Goal: Task Accomplishment & Management: Manage account settings

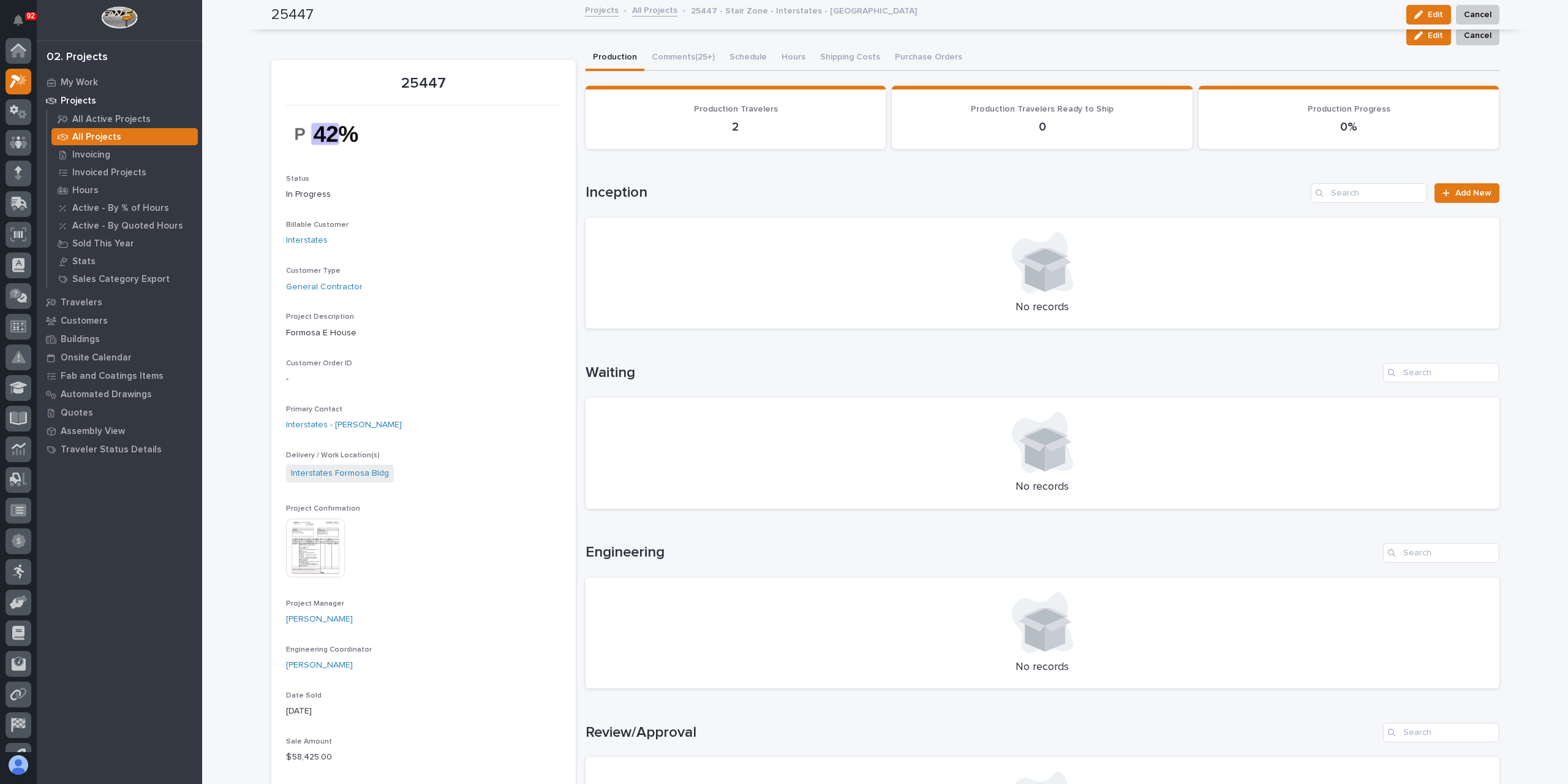
scroll to position [31, 0]
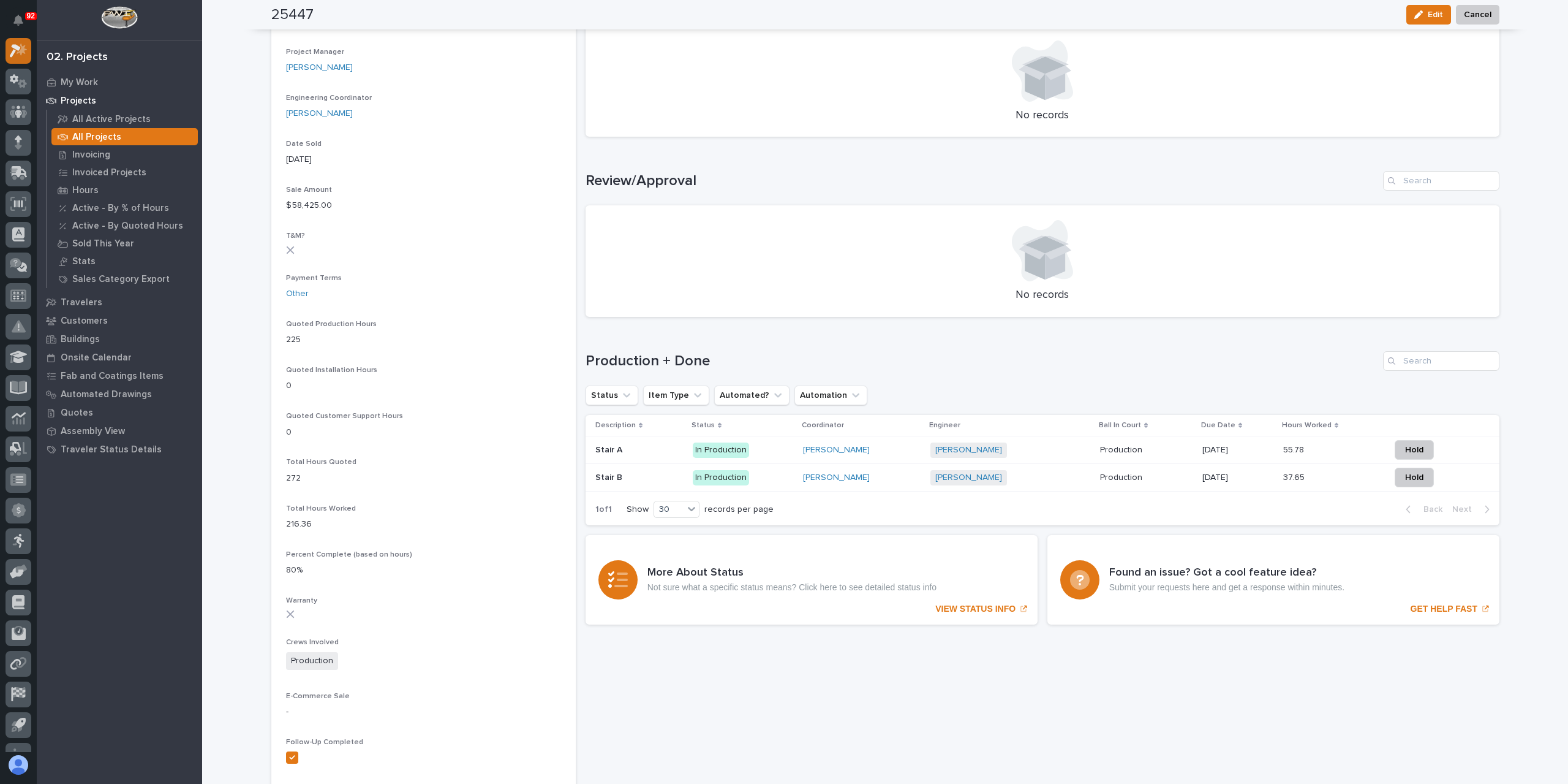
click at [16, 46] on icon at bounding box center [15, 51] width 11 height 14
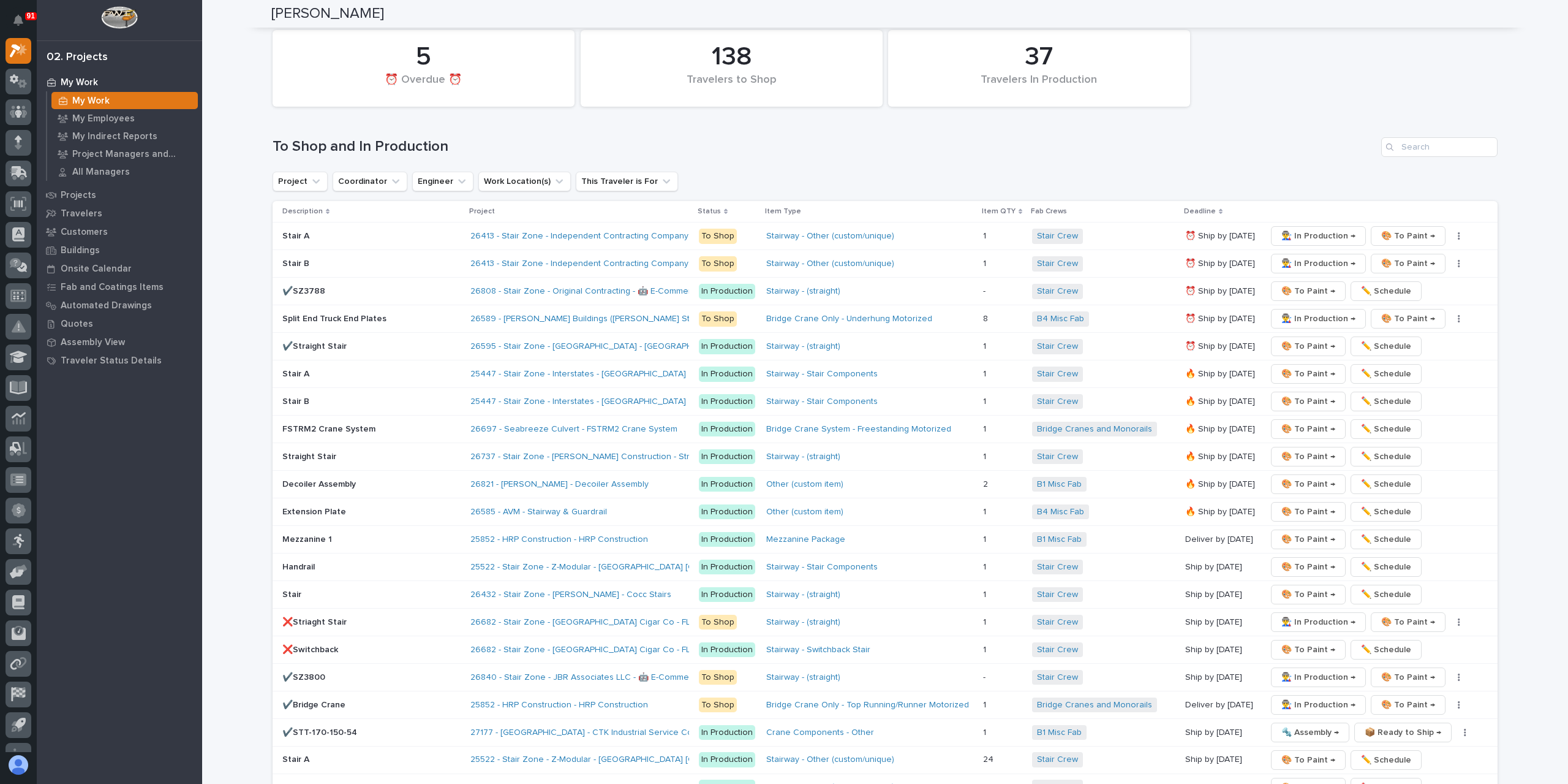
scroll to position [1777, 0]
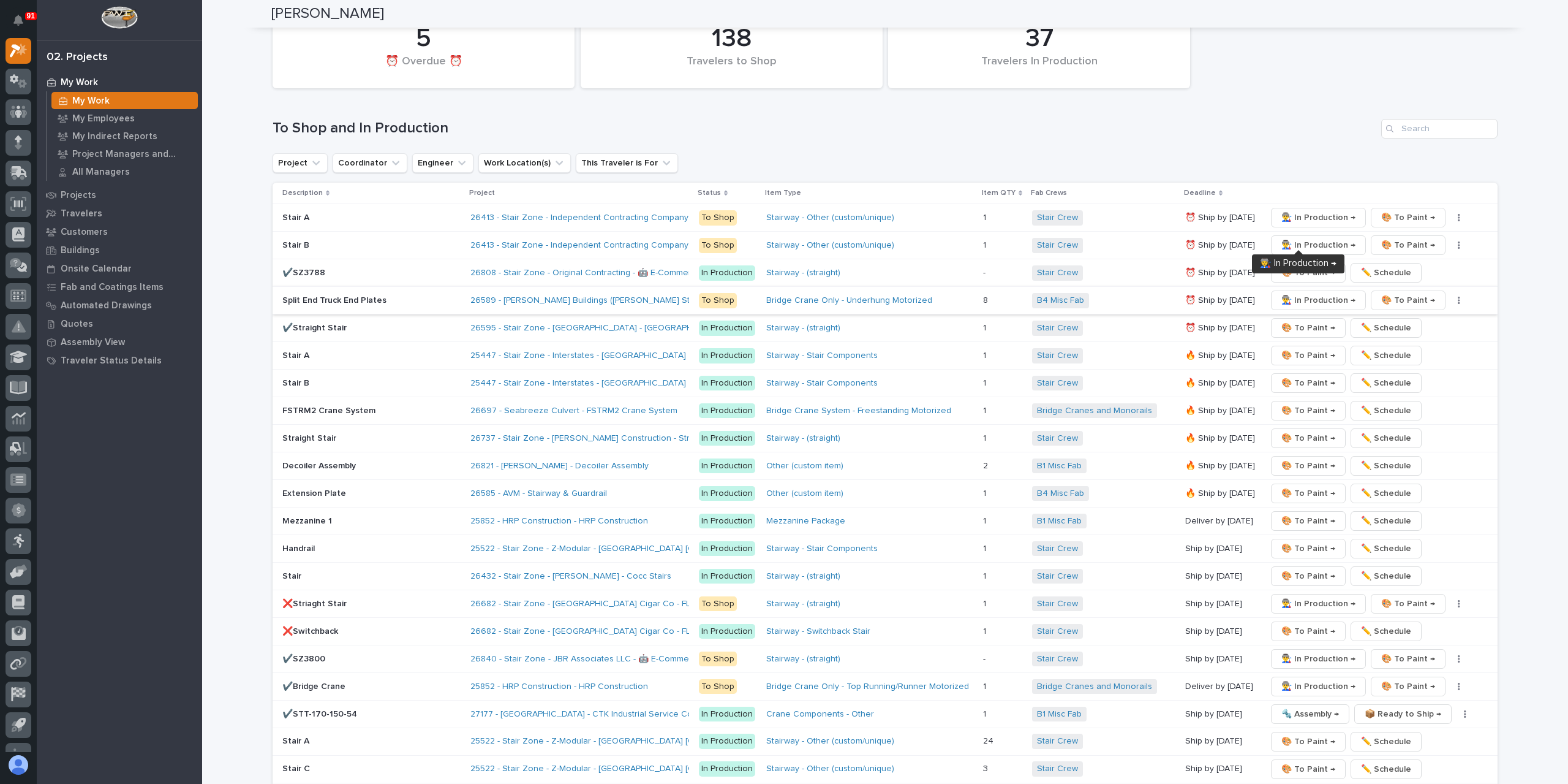
click at [1302, 293] on span "👨‍🏭 In Production →" at bounding box center [1318, 300] width 74 height 14
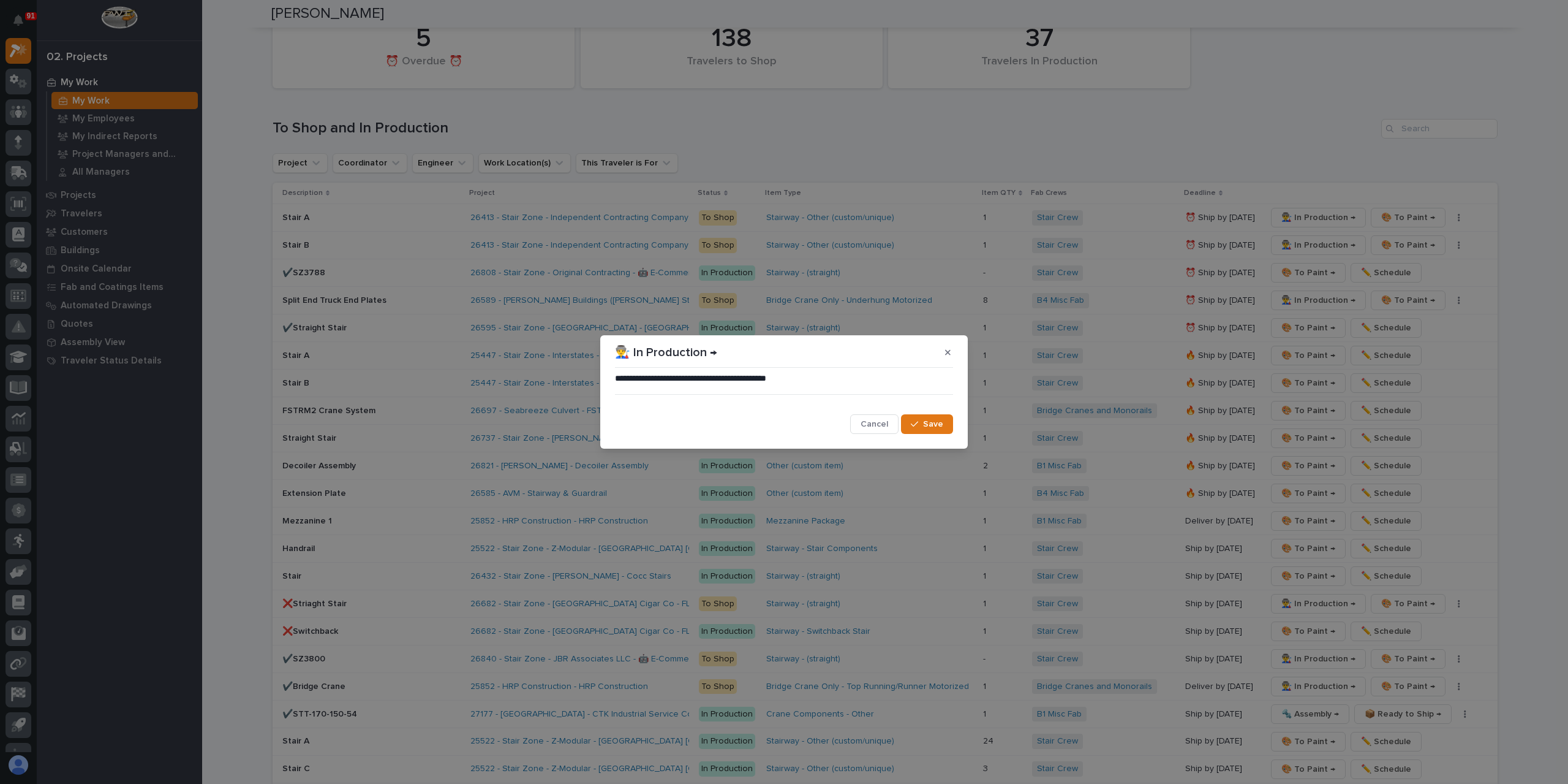
click at [935, 420] on span "Save" at bounding box center [933, 423] width 20 height 11
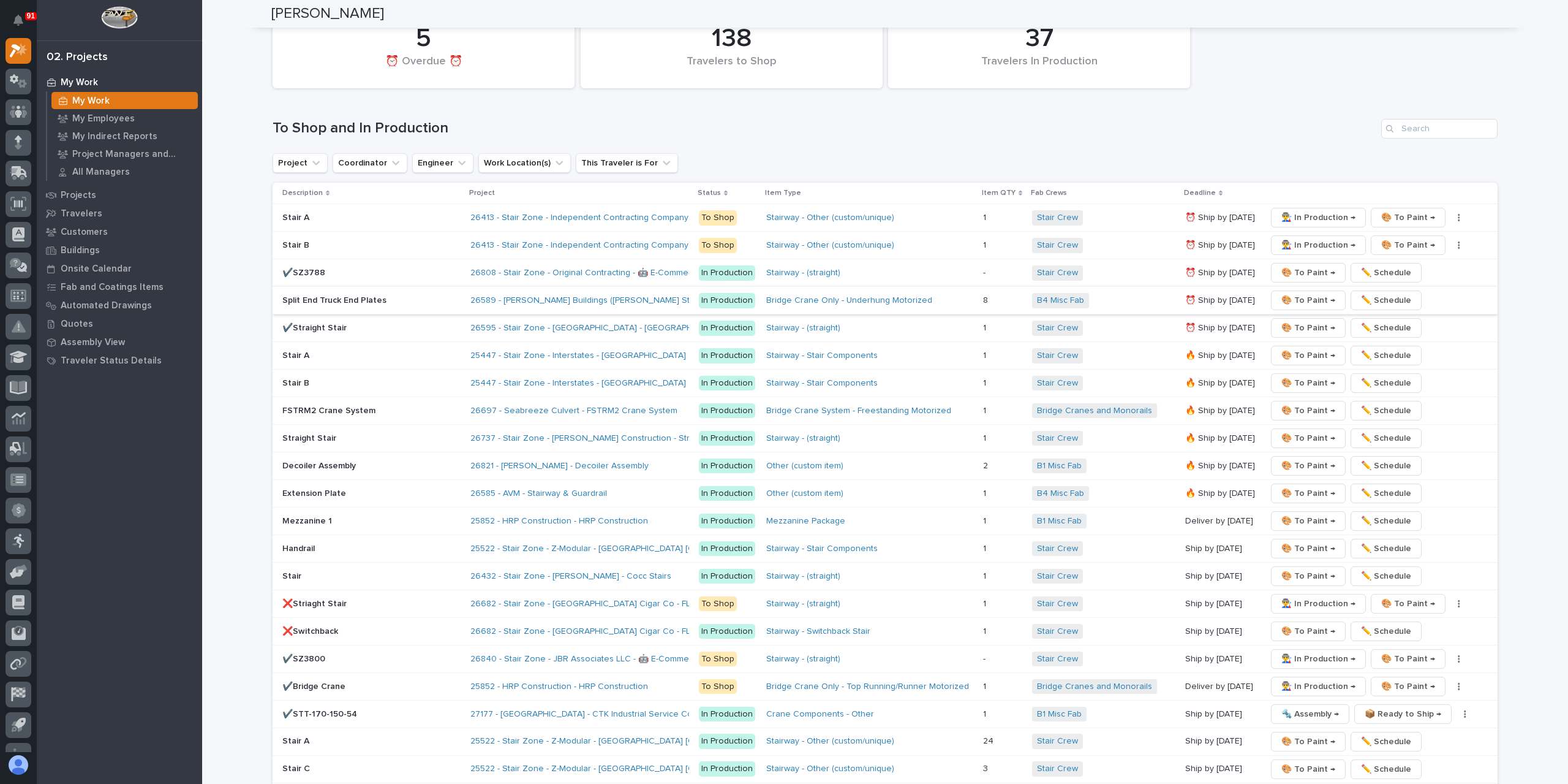
click at [1284, 293] on span "🎨 To Paint →" at bounding box center [1309, 300] width 54 height 14
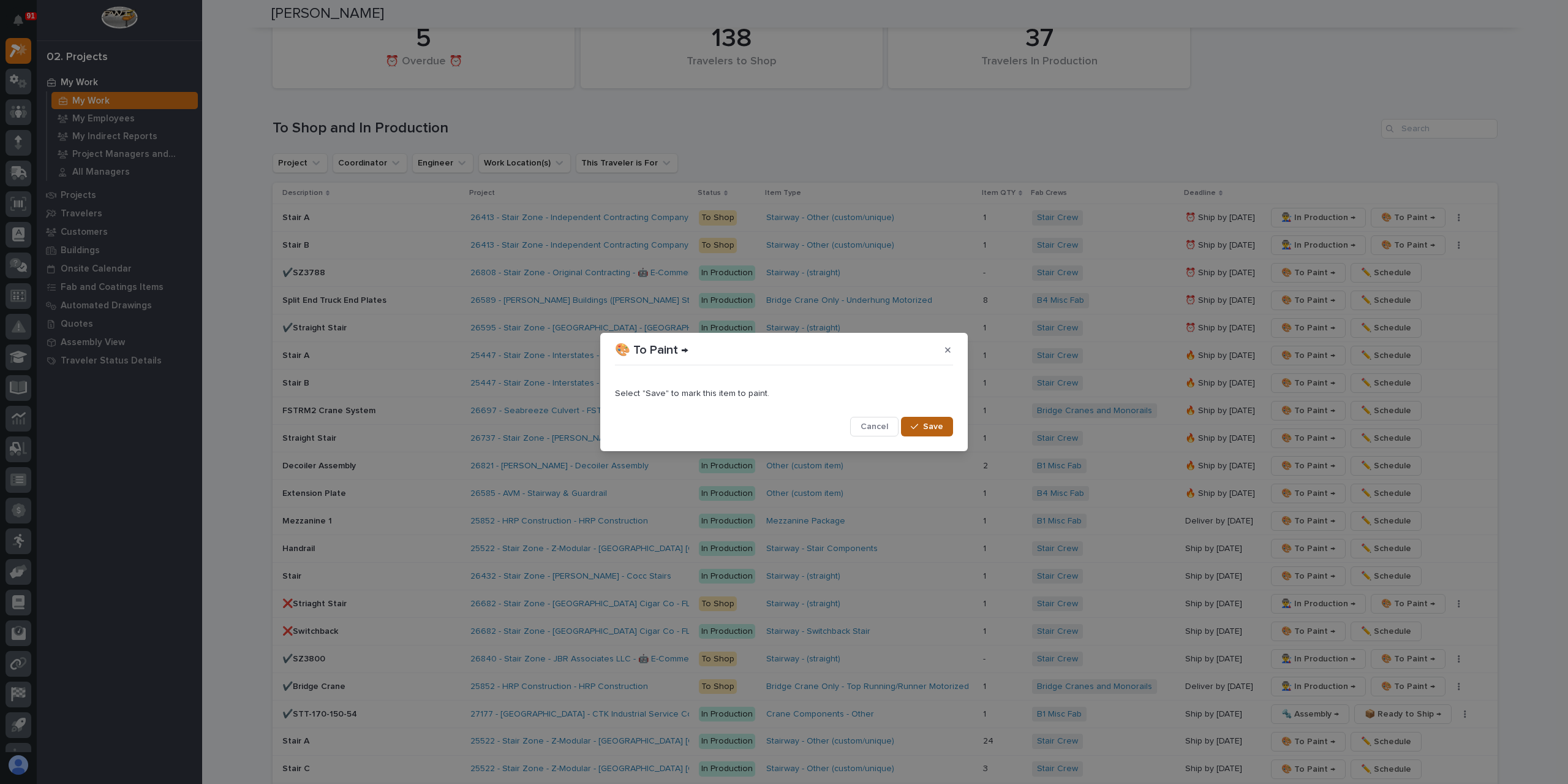
click at [935, 427] on span "Save" at bounding box center [933, 426] width 20 height 11
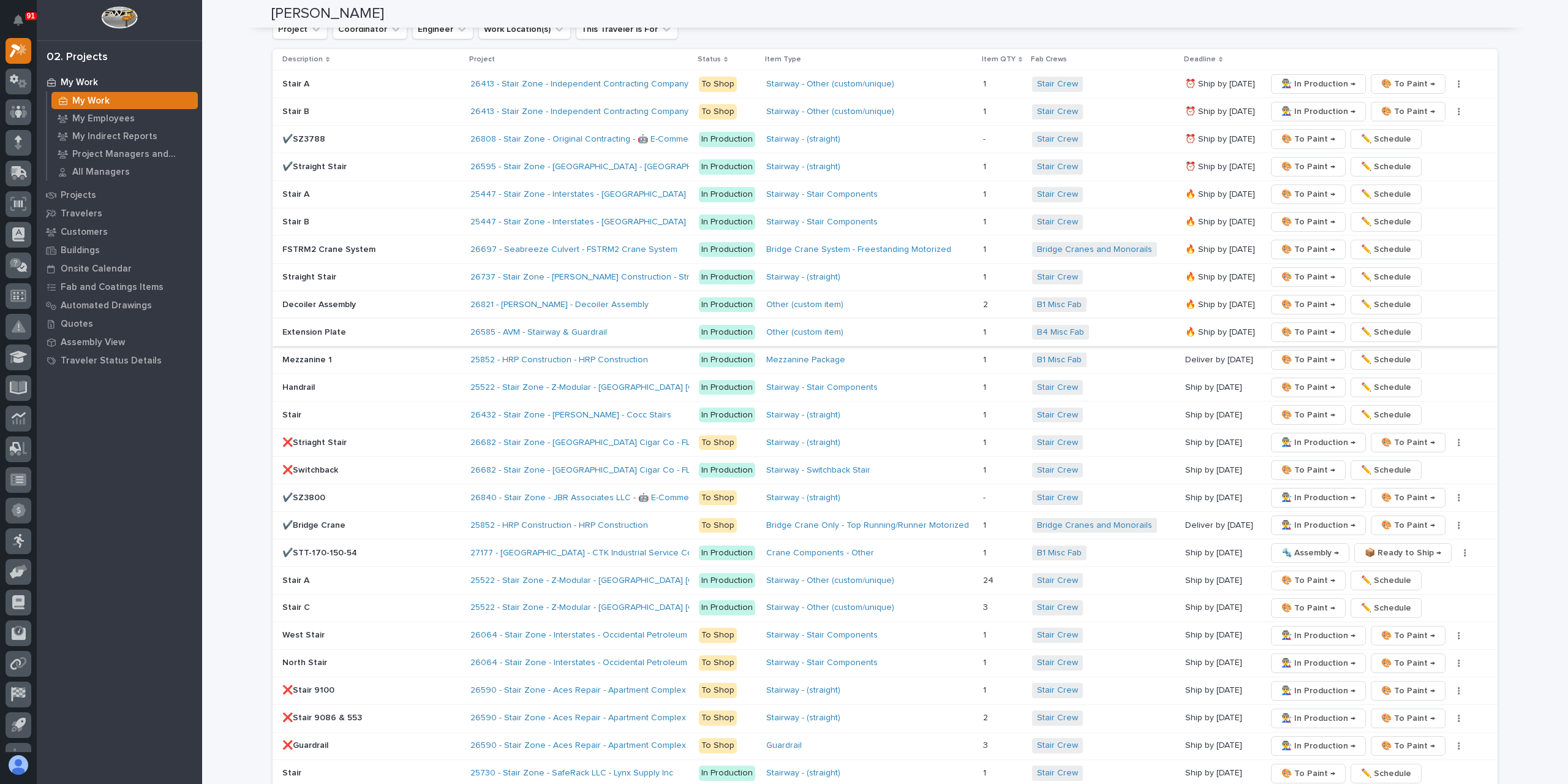
scroll to position [1916, 0]
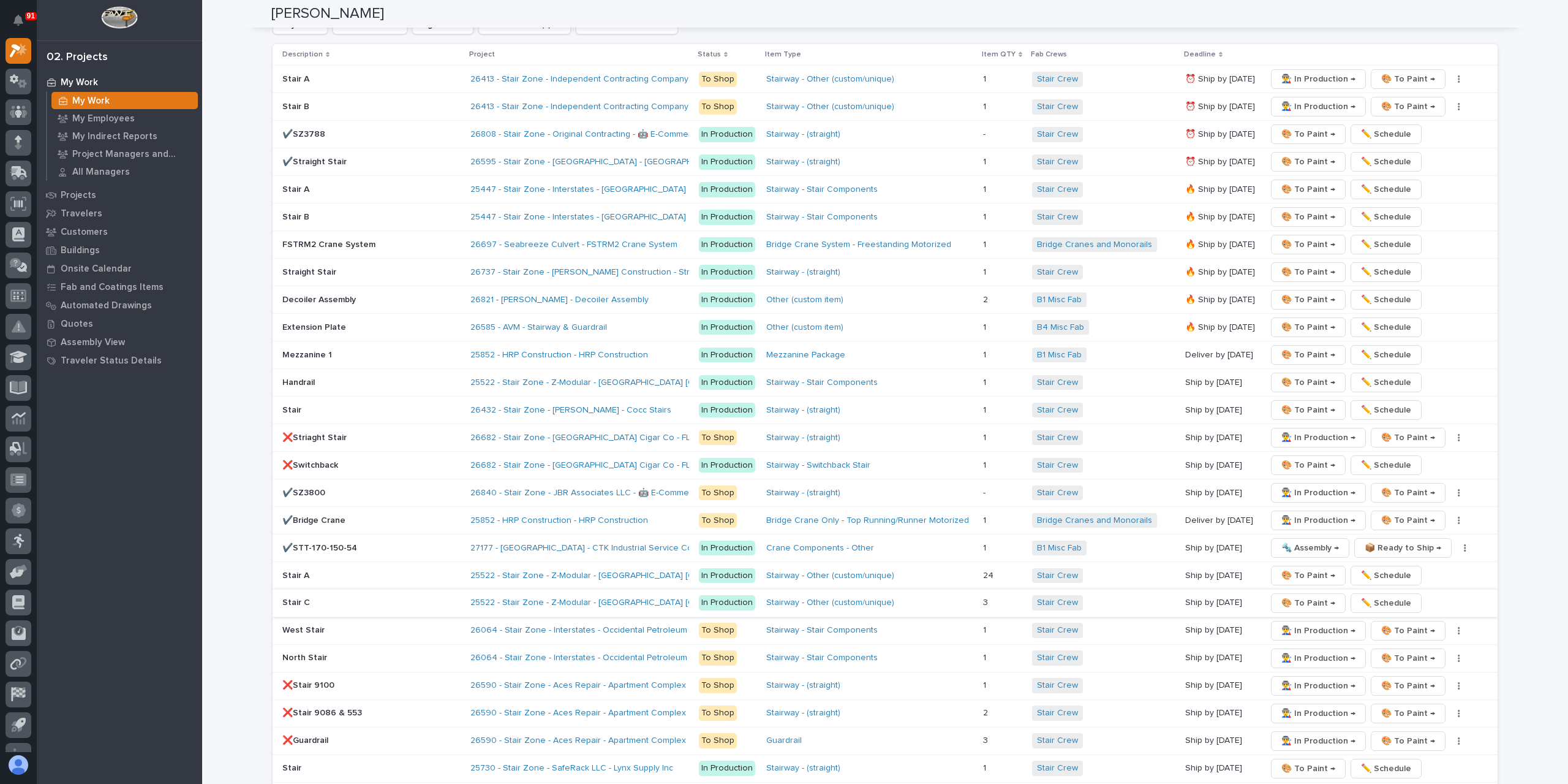
click at [1281, 596] on span "🎨 To Paint →" at bounding box center [1309, 602] width 54 height 14
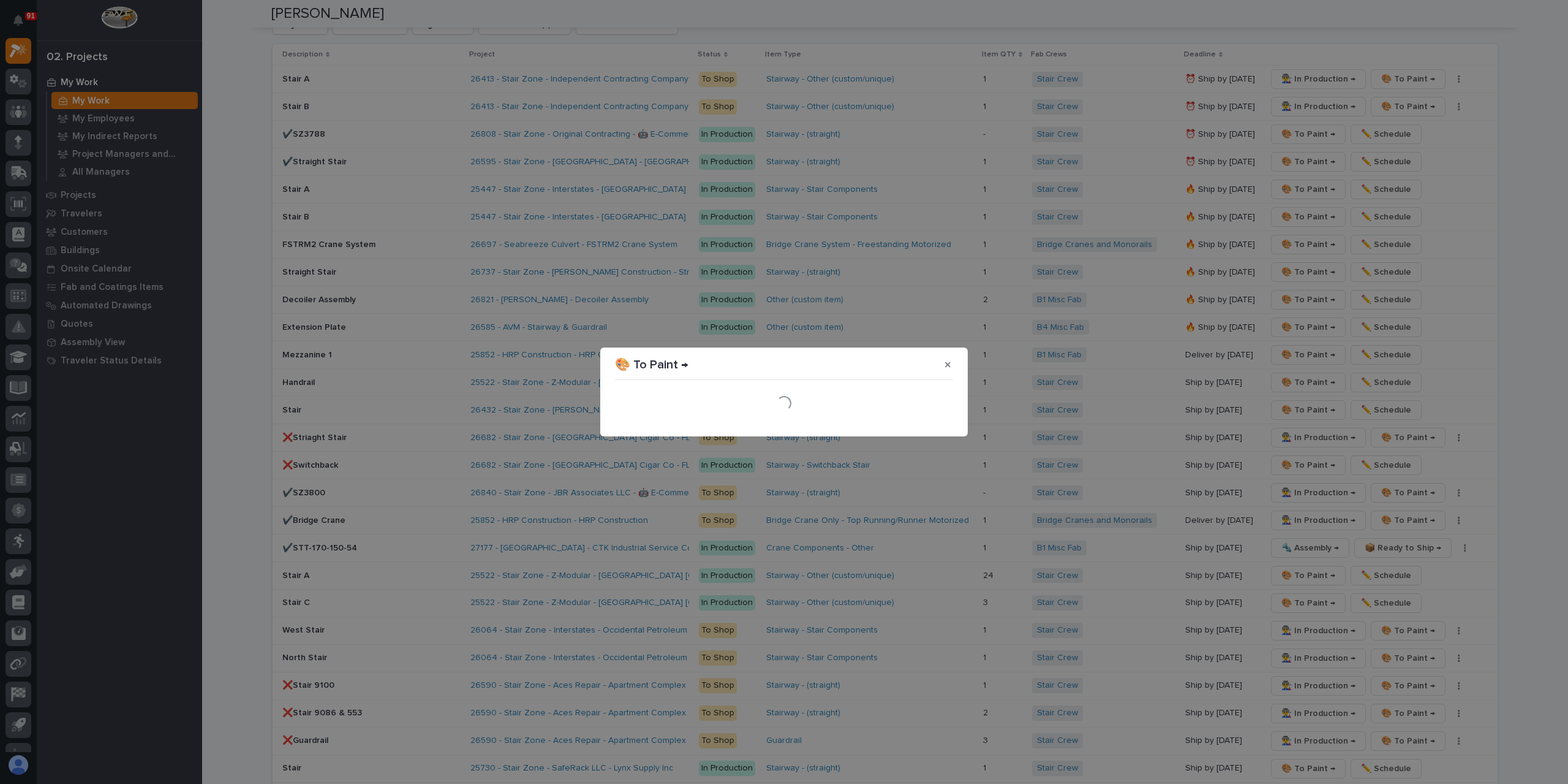
click at [925, 418] on div "Loading..." at bounding box center [784, 403] width 338 height 36
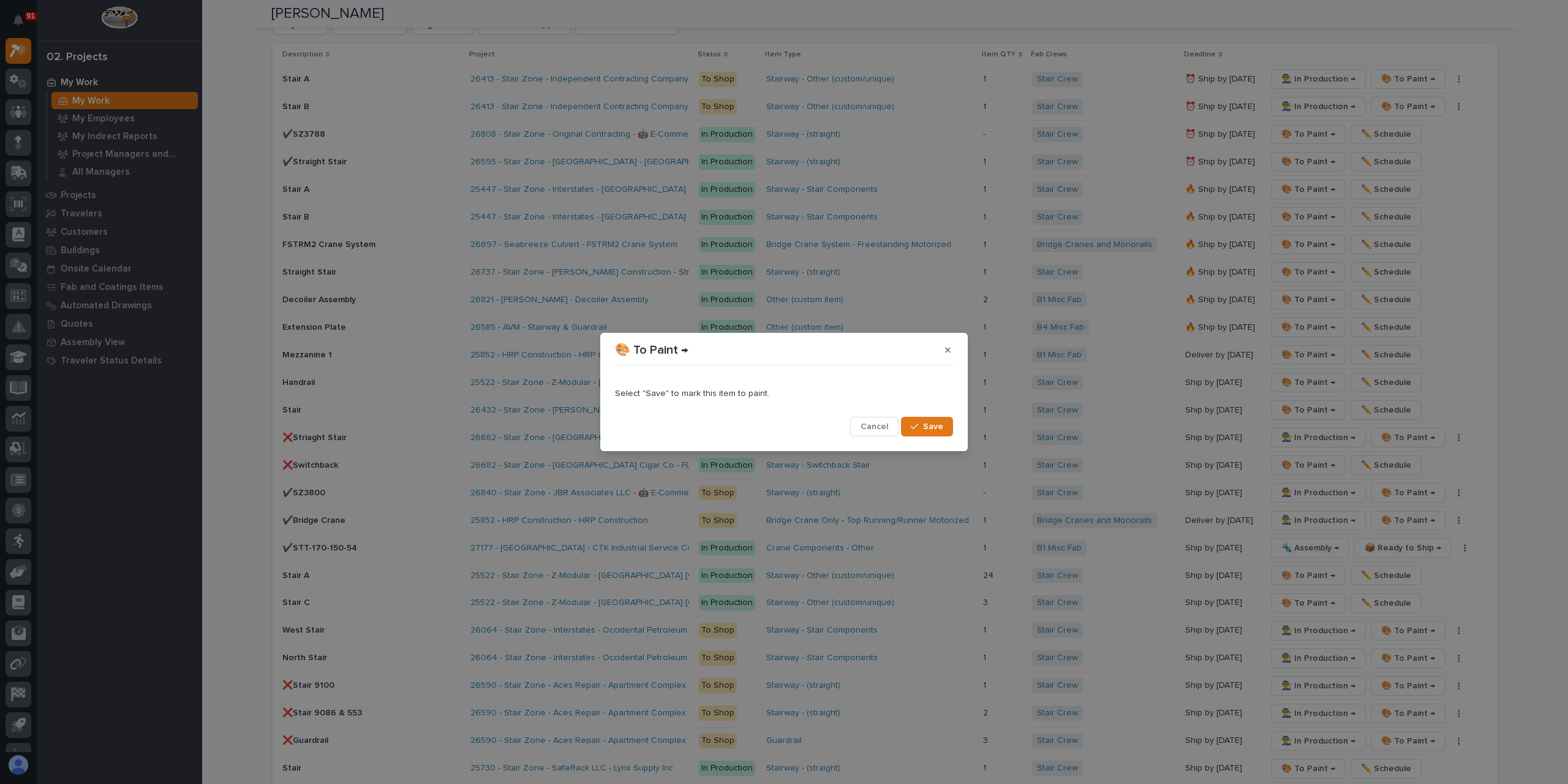
click at [925, 418] on button "Save" at bounding box center [926, 426] width 52 height 20
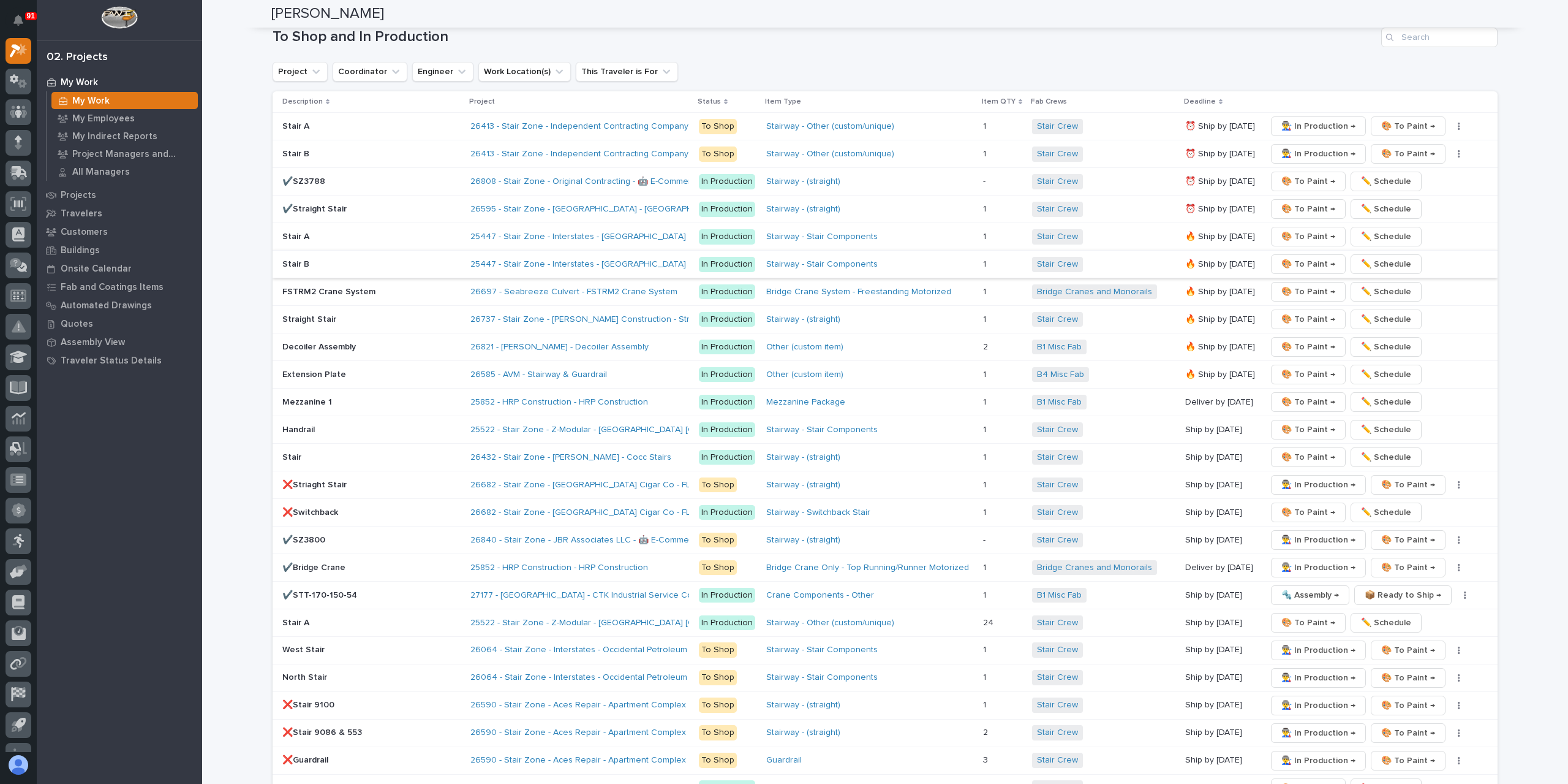
scroll to position [2114, 0]
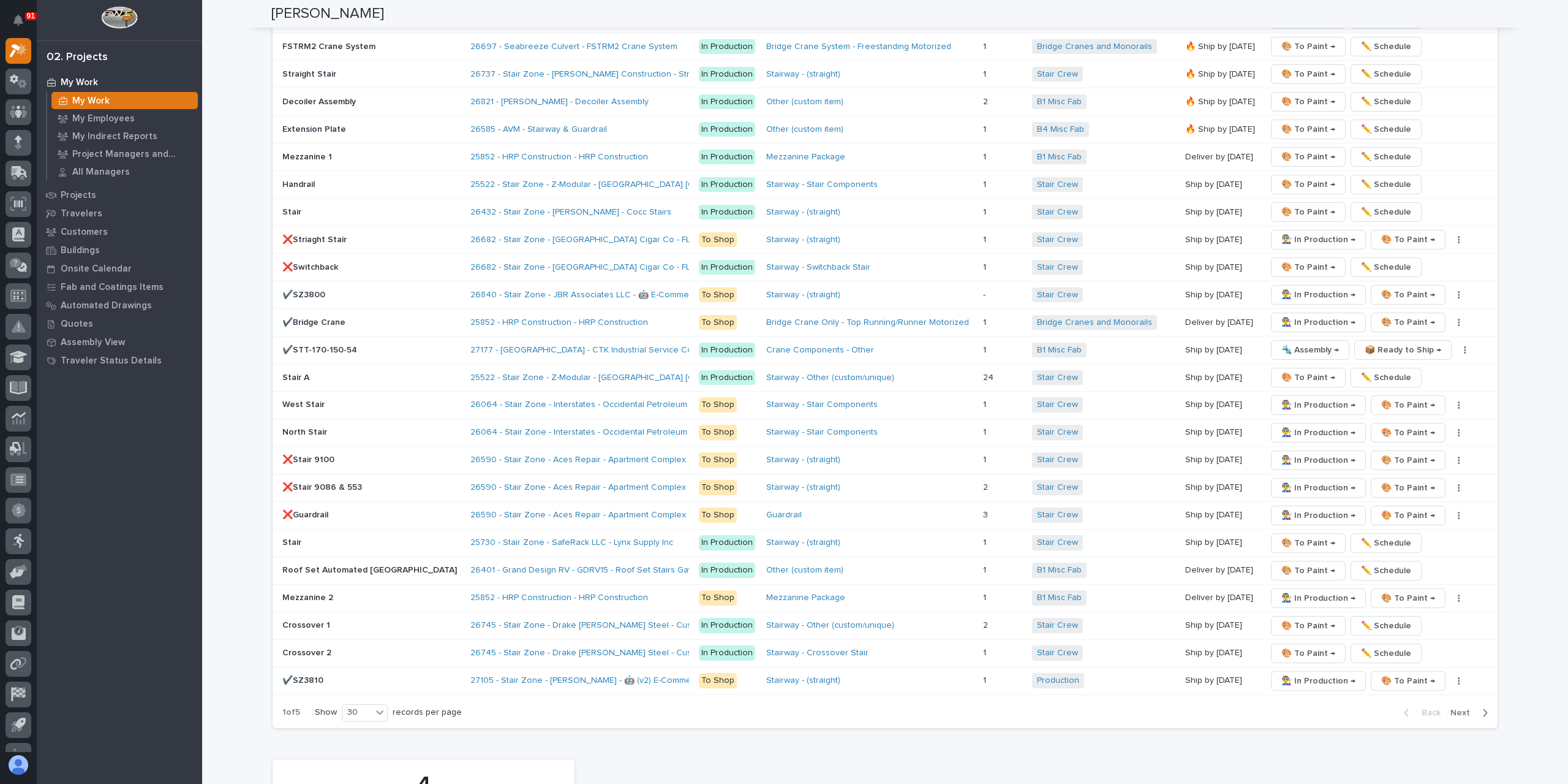
click at [1452, 707] on span "Next" at bounding box center [1464, 712] width 27 height 11
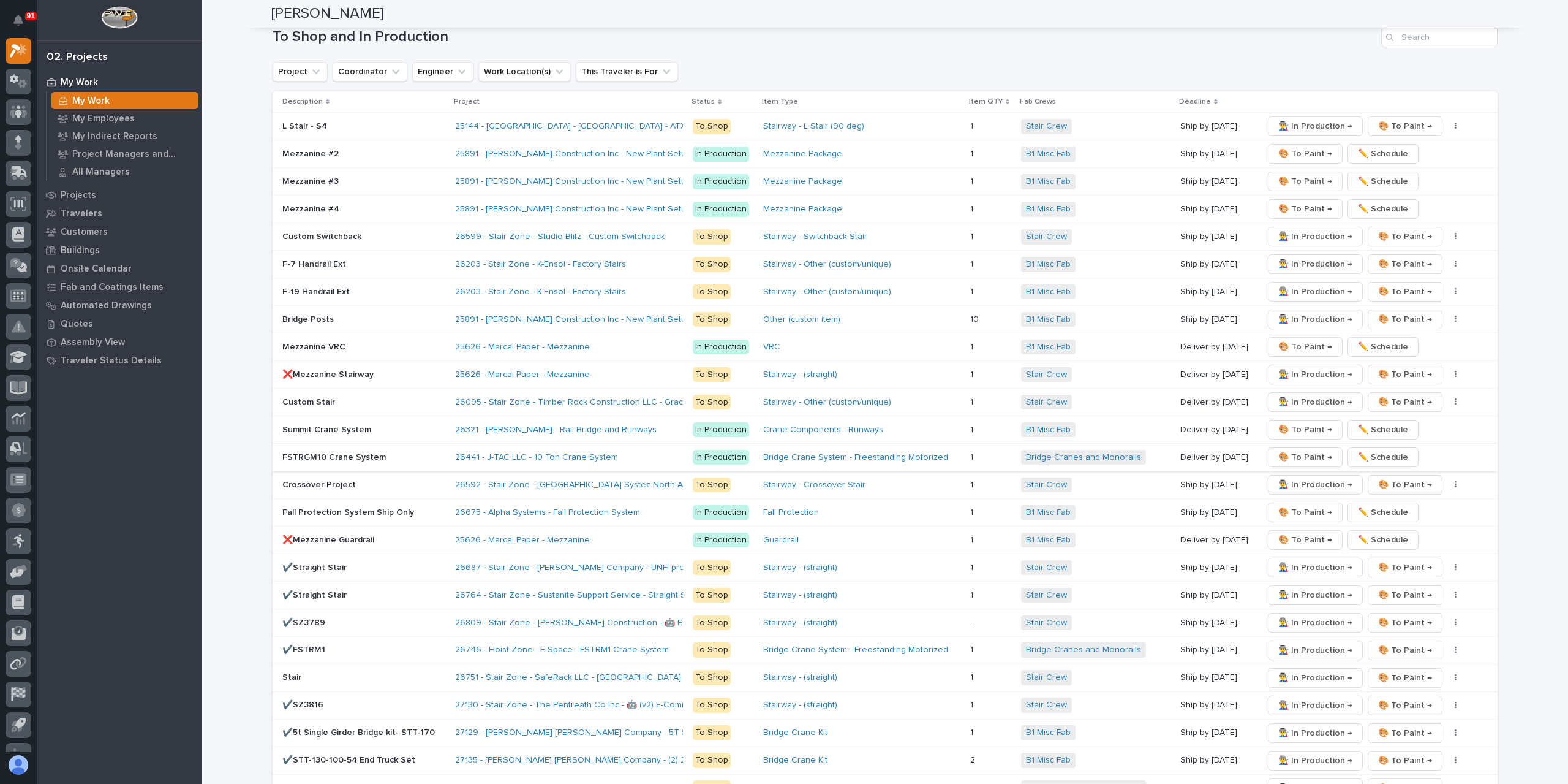
scroll to position [1807, 0]
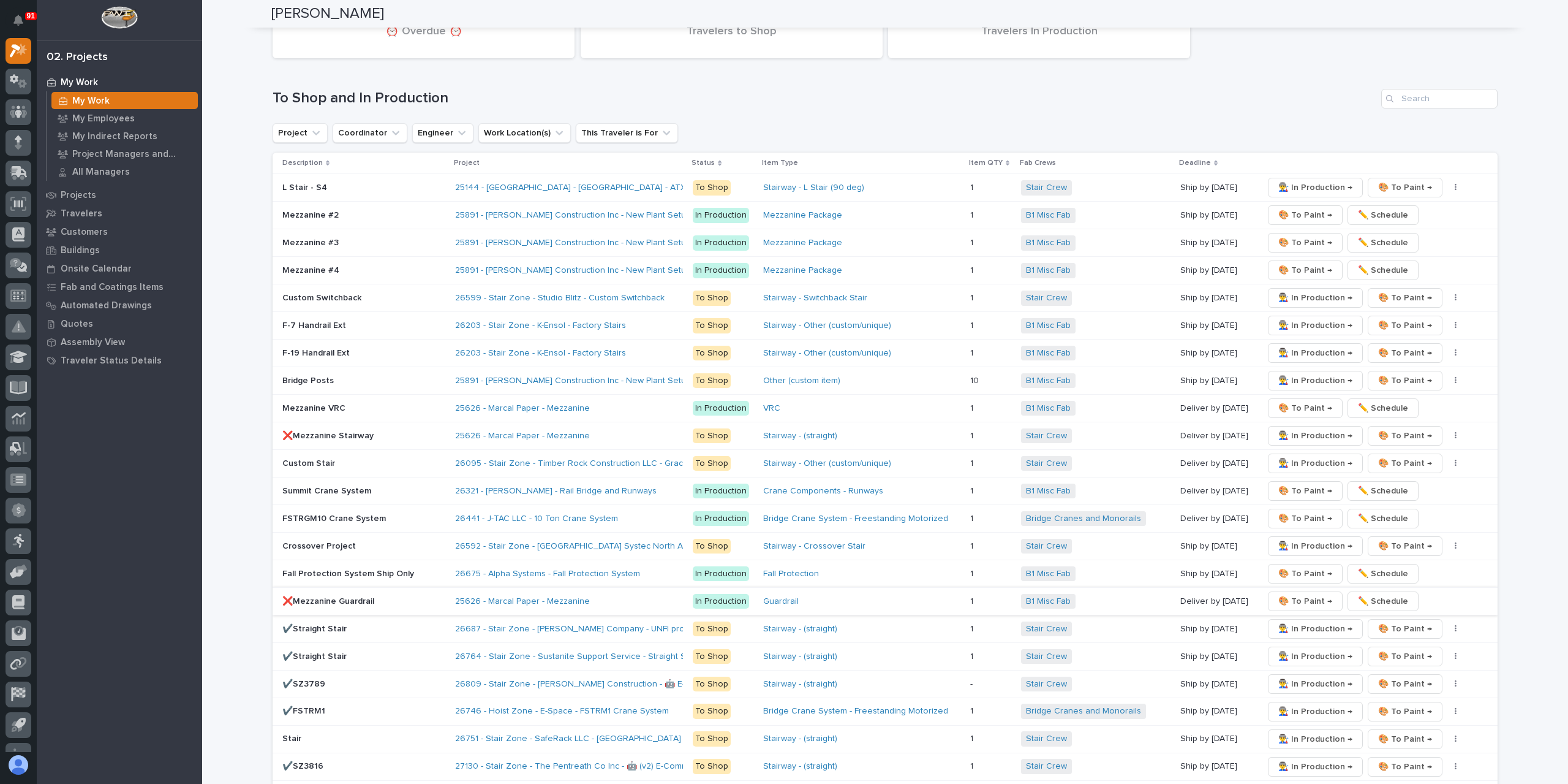
click at [1282, 594] on span "🎨 To Paint →" at bounding box center [1305, 601] width 54 height 14
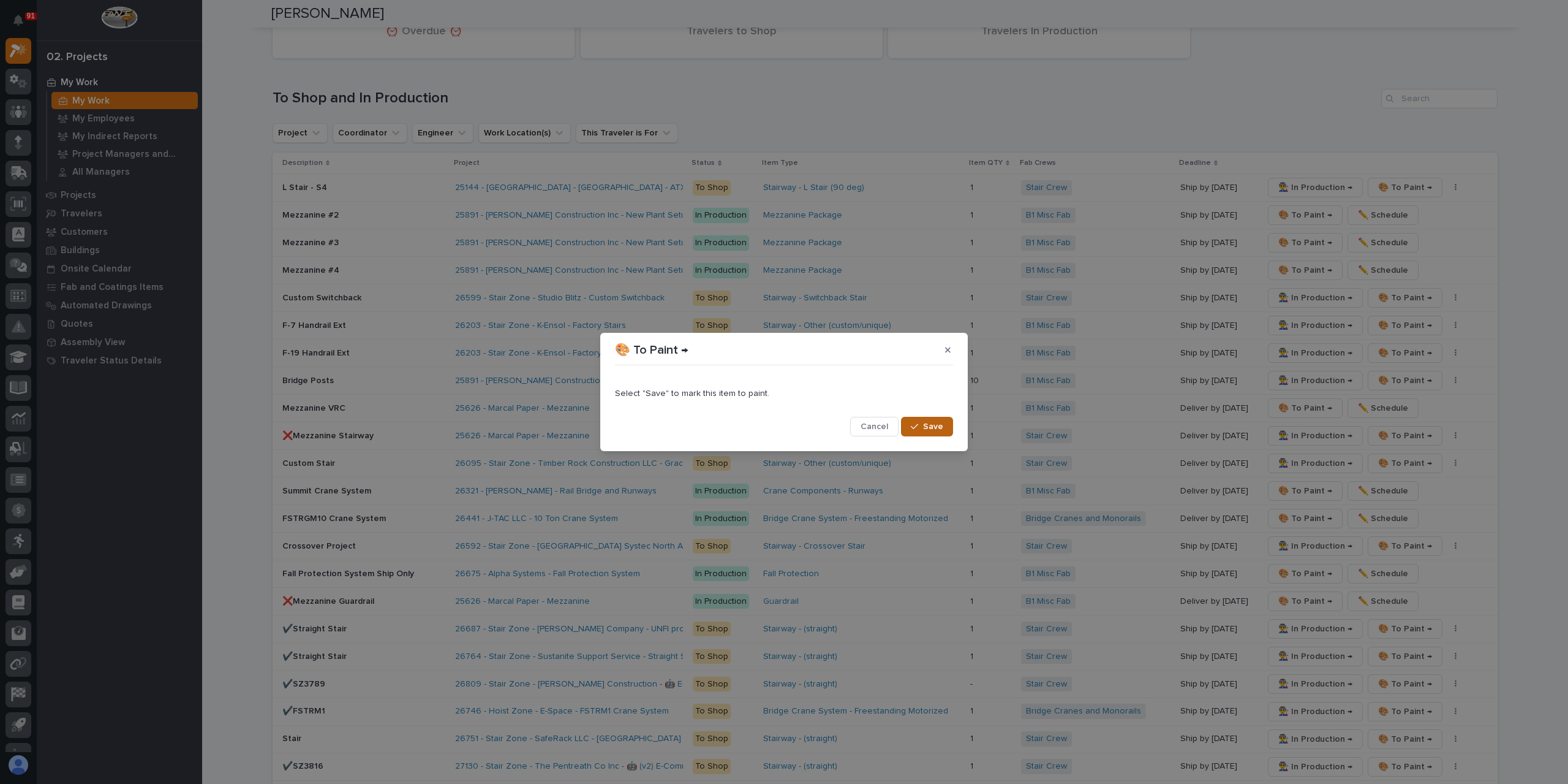
click at [951, 433] on button "Save" at bounding box center [926, 426] width 52 height 20
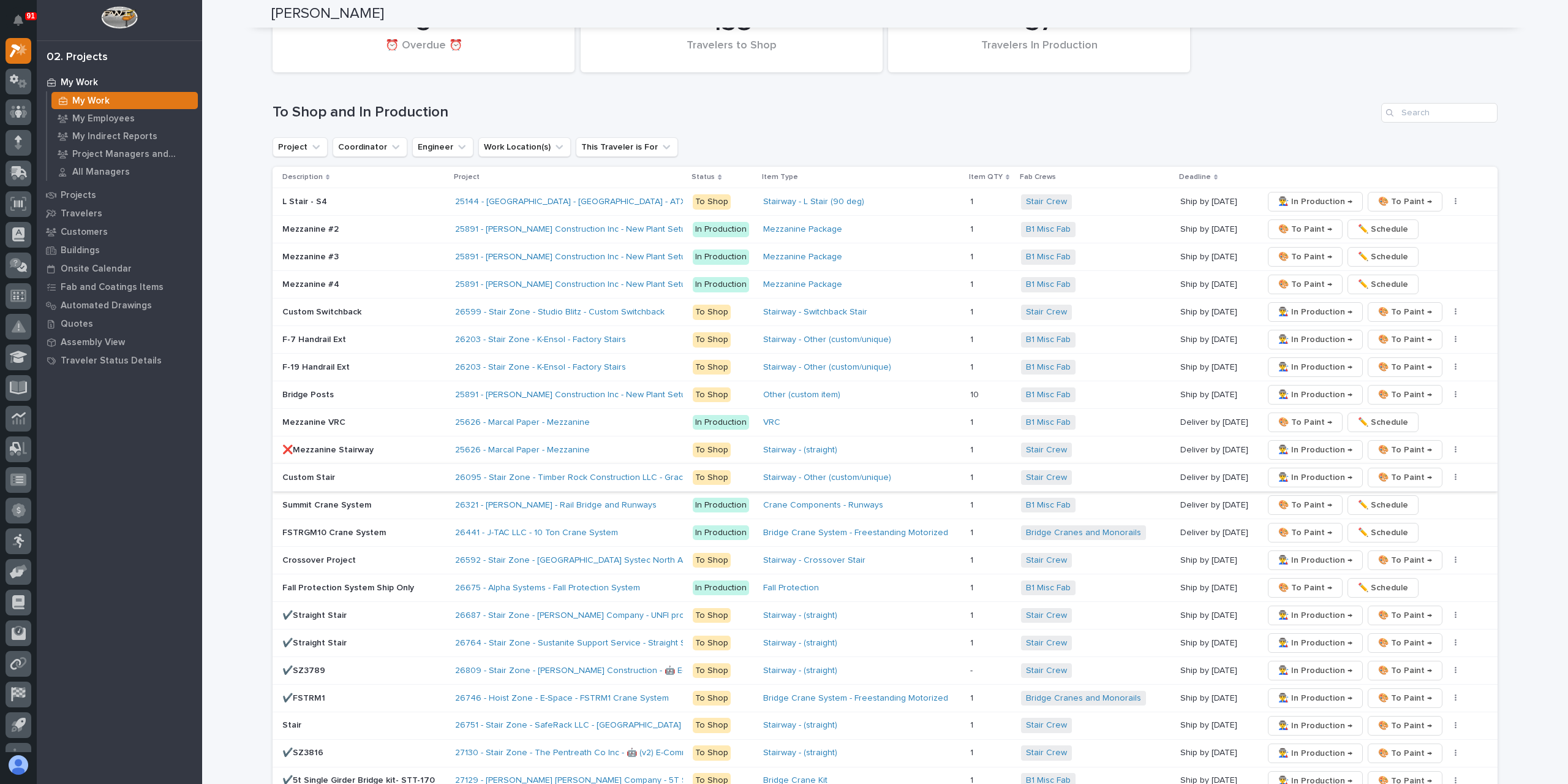
scroll to position [1821, 0]
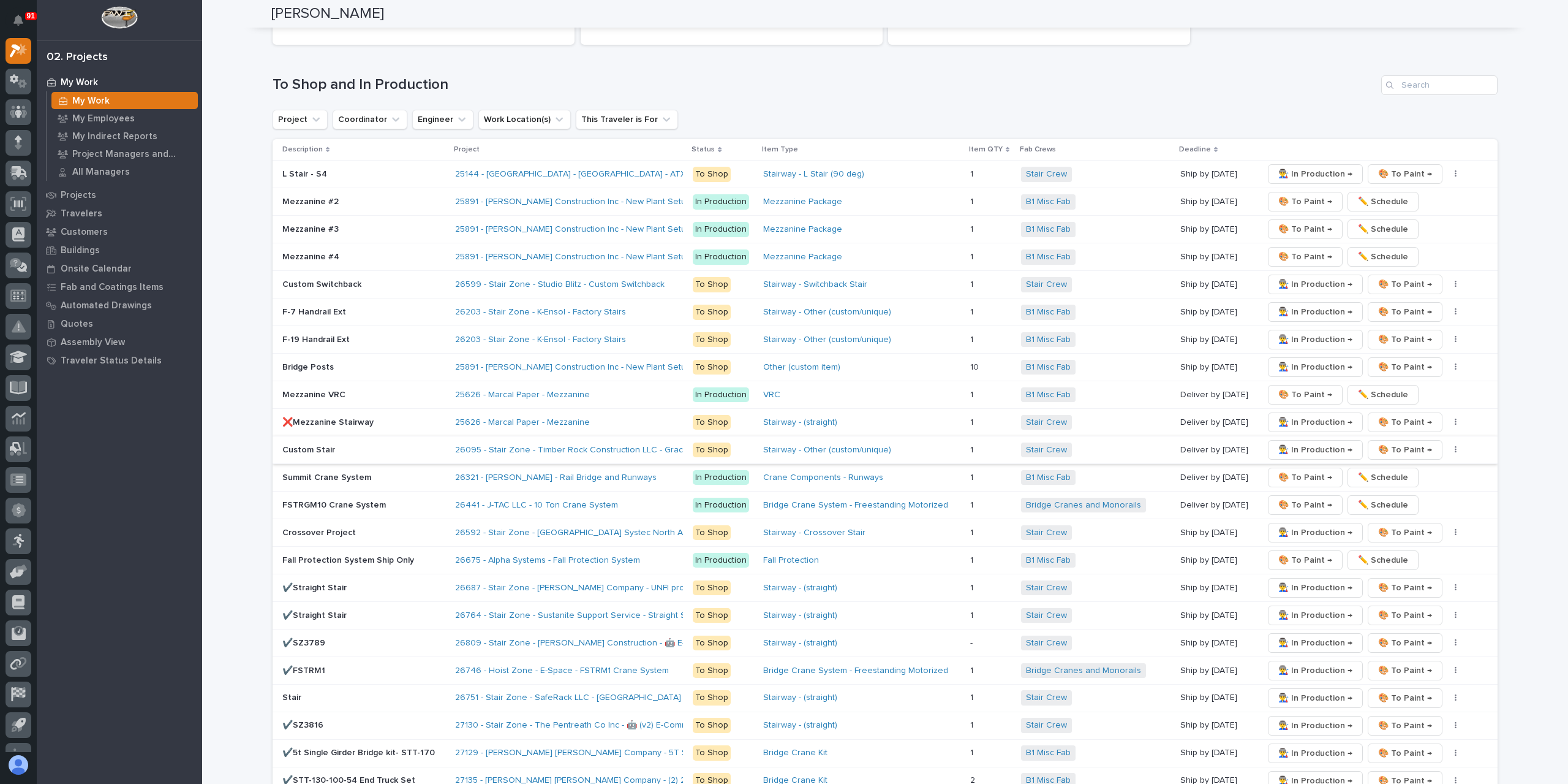
click at [1298, 442] on span "👨‍🏭 In Production →" at bounding box center [1314, 449] width 74 height 14
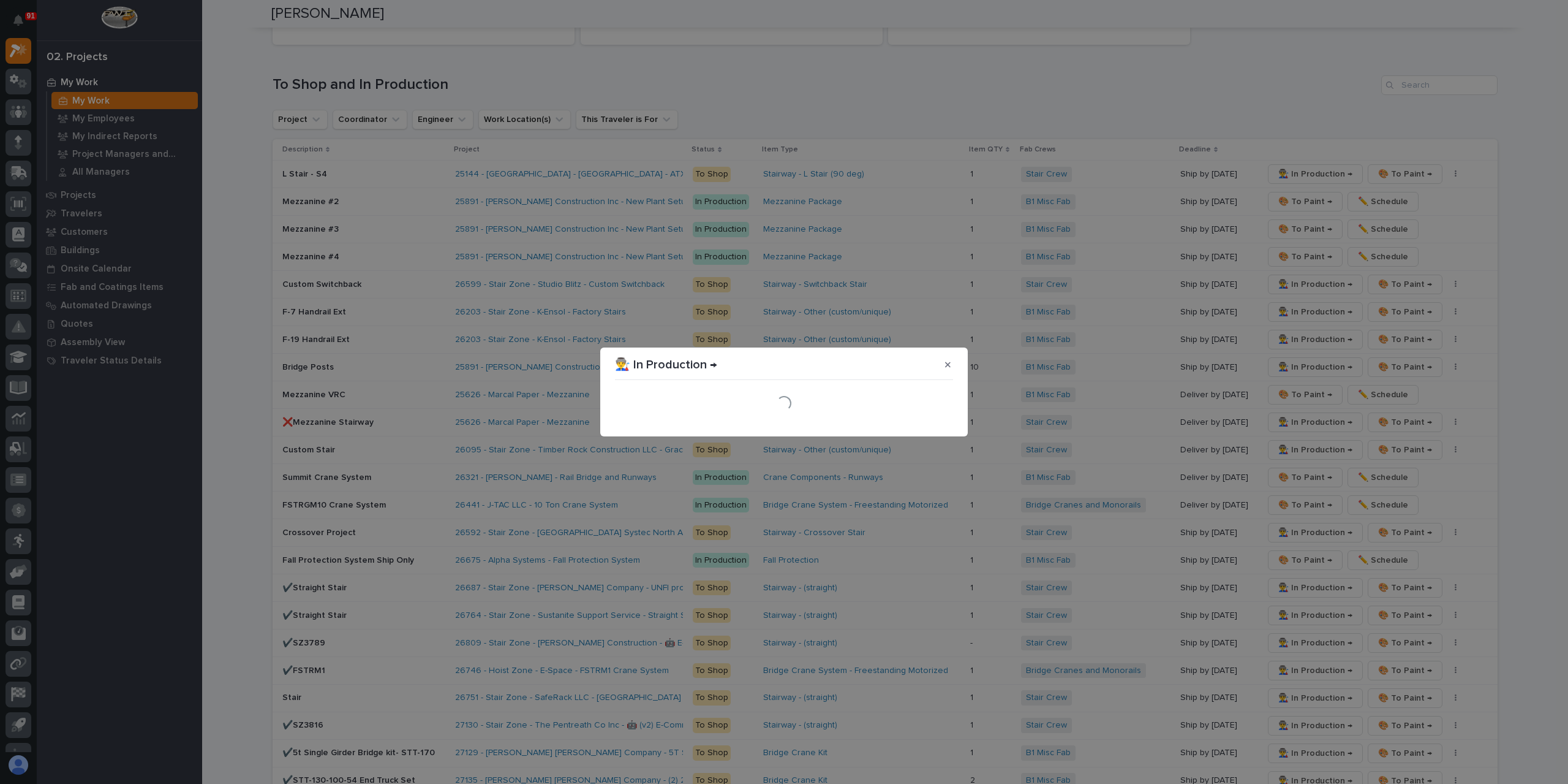
click at [927, 420] on div "Loading..." at bounding box center [784, 403] width 338 height 36
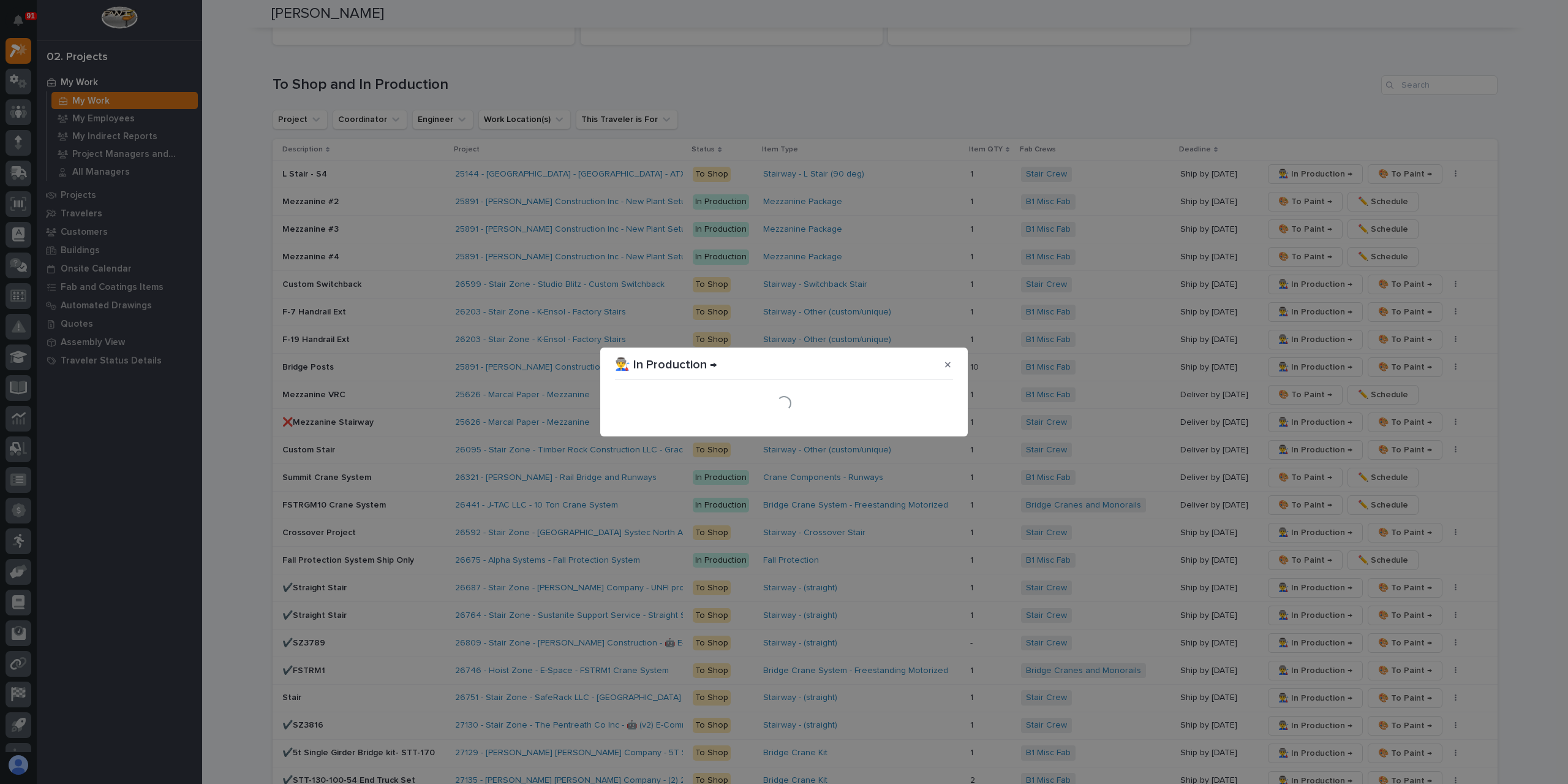
click at [927, 420] on div "Loading..." at bounding box center [784, 403] width 338 height 36
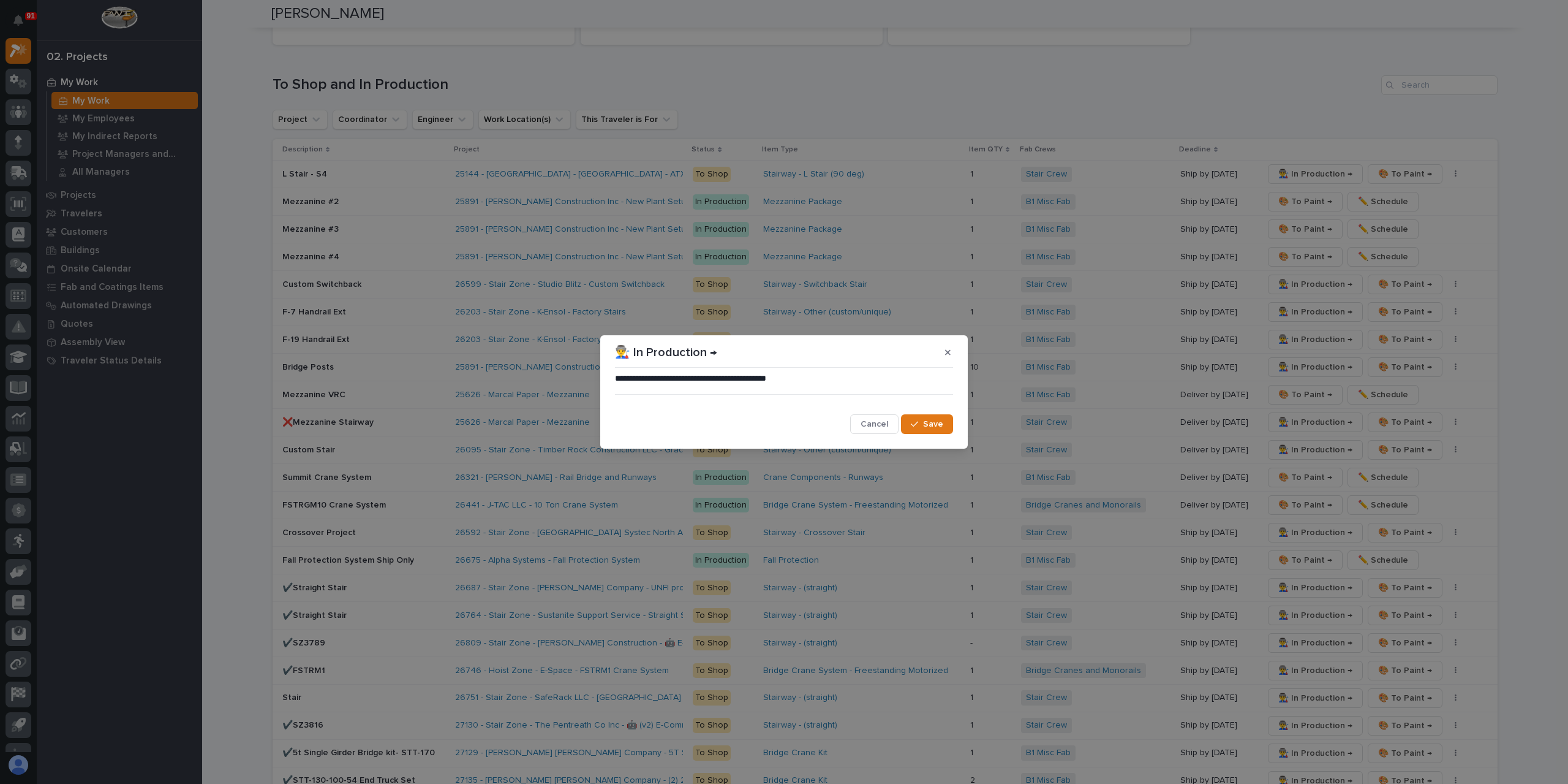
click at [927, 420] on span "Save" at bounding box center [933, 423] width 20 height 11
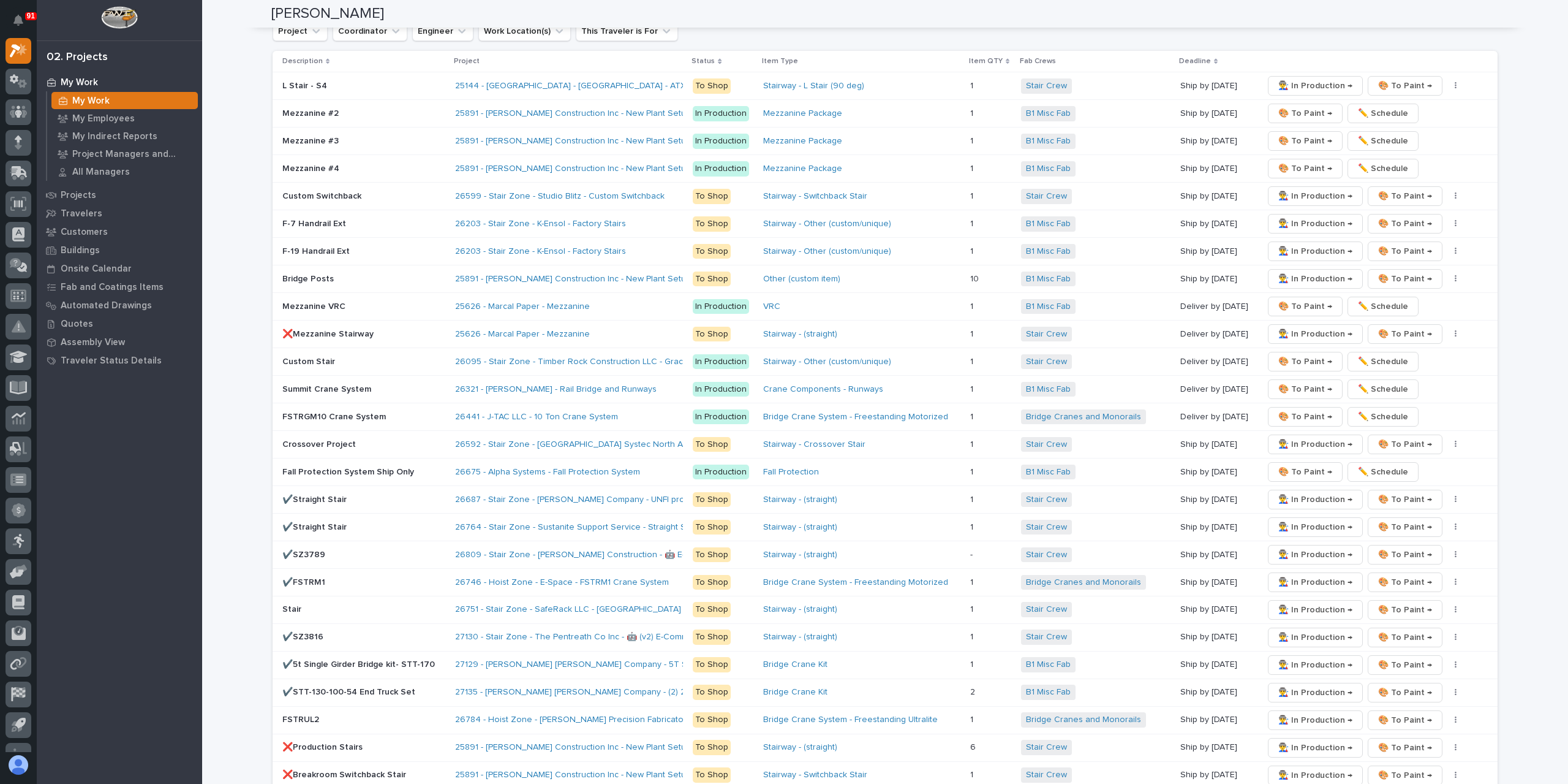
scroll to position [1698, 0]
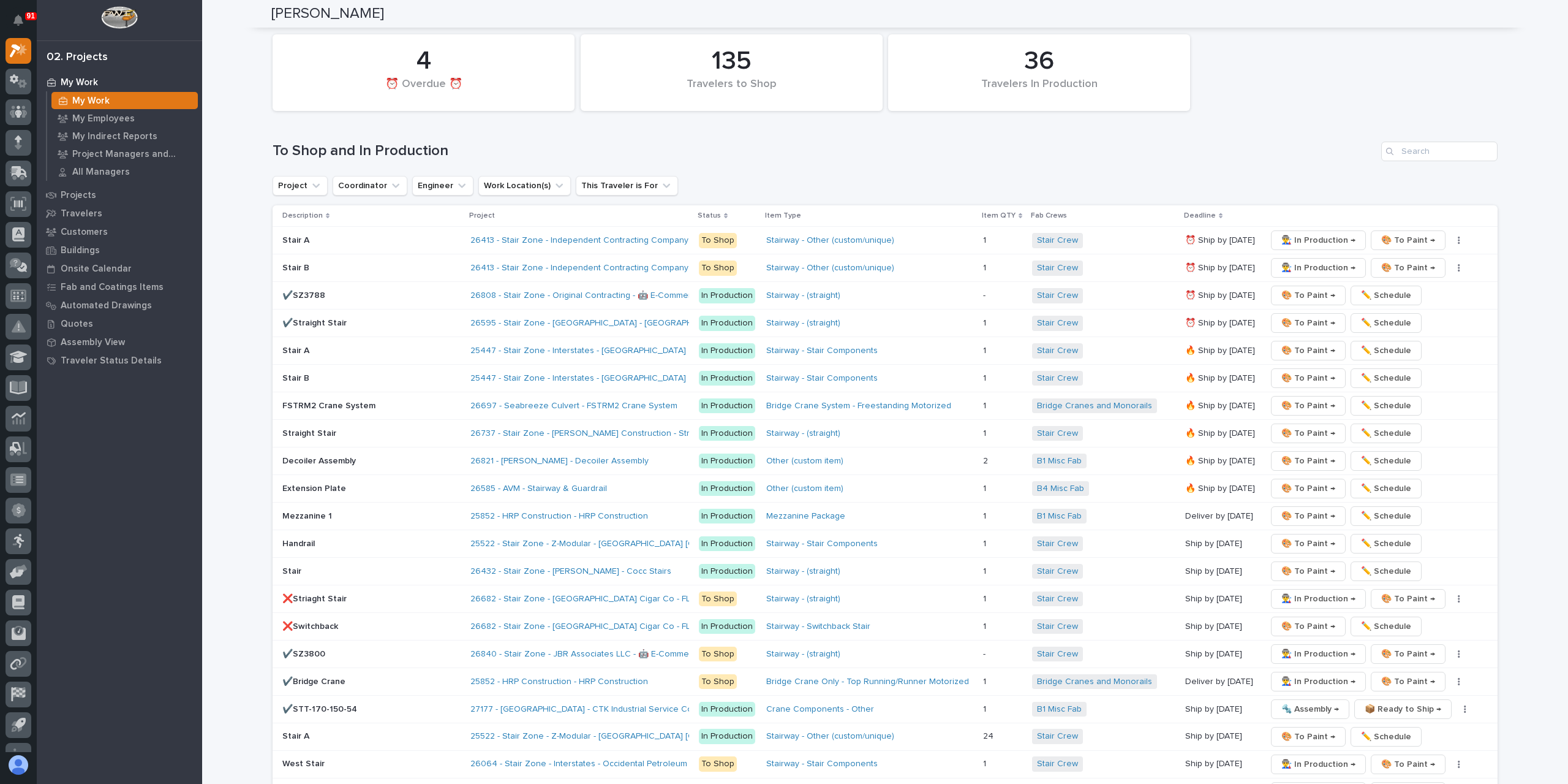
scroll to position [1788, 0]
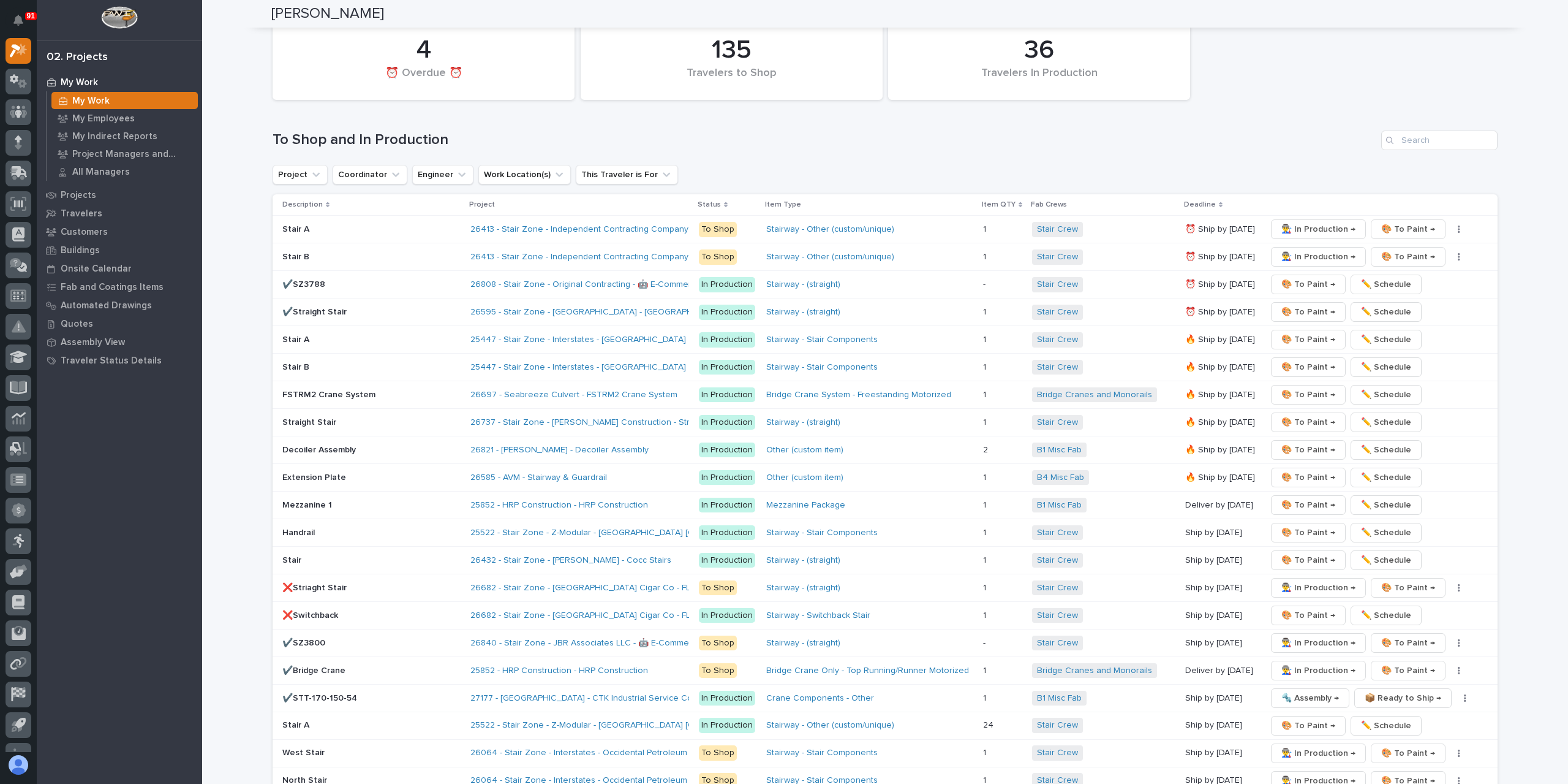
click at [303, 279] on tbody "Stair A 26413 - Stair Zone - Independent Contracting Company - WVU Stair Replac…" at bounding box center [884, 629] width 1225 height 827
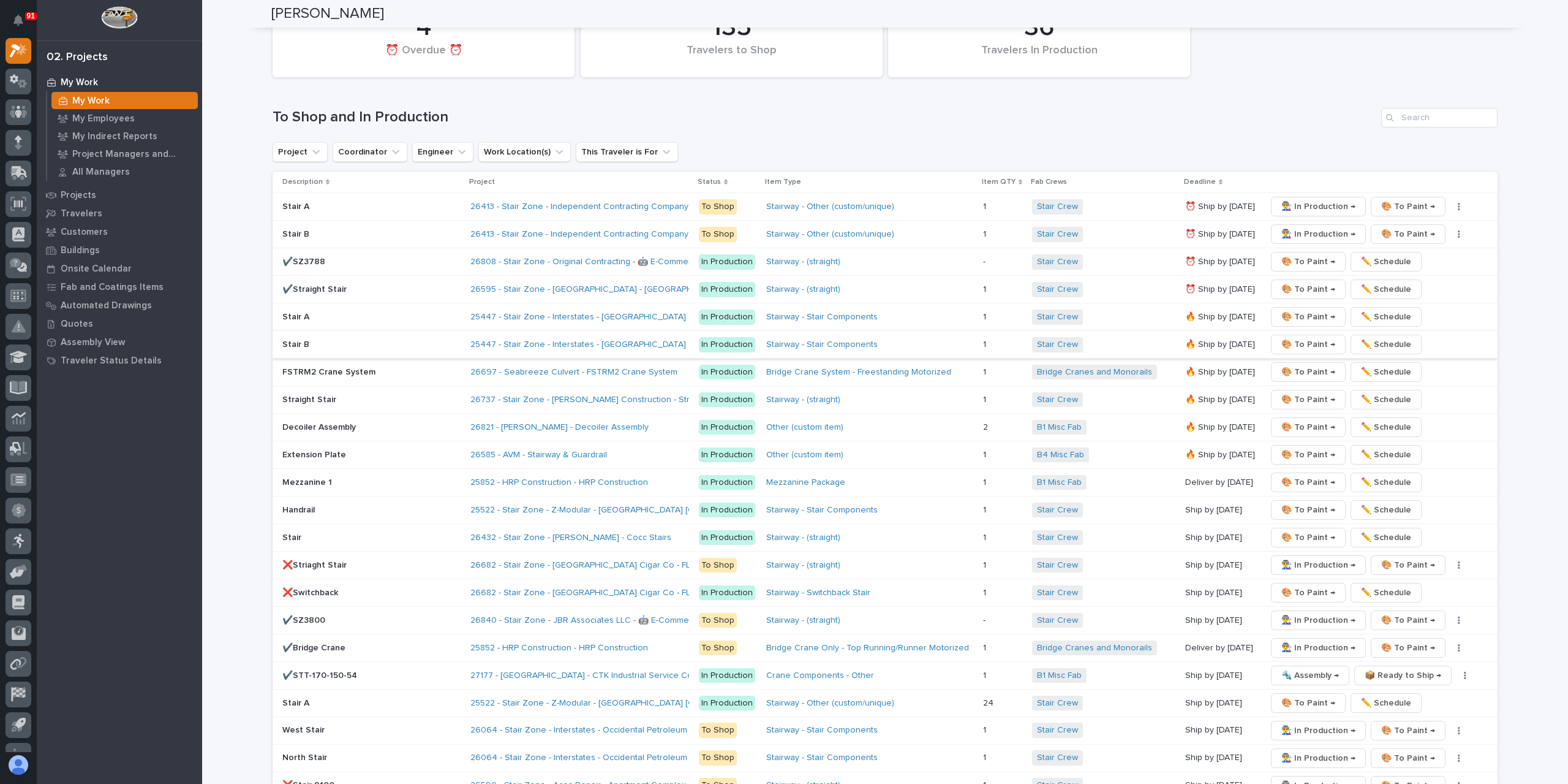
scroll to position [1777, 0]
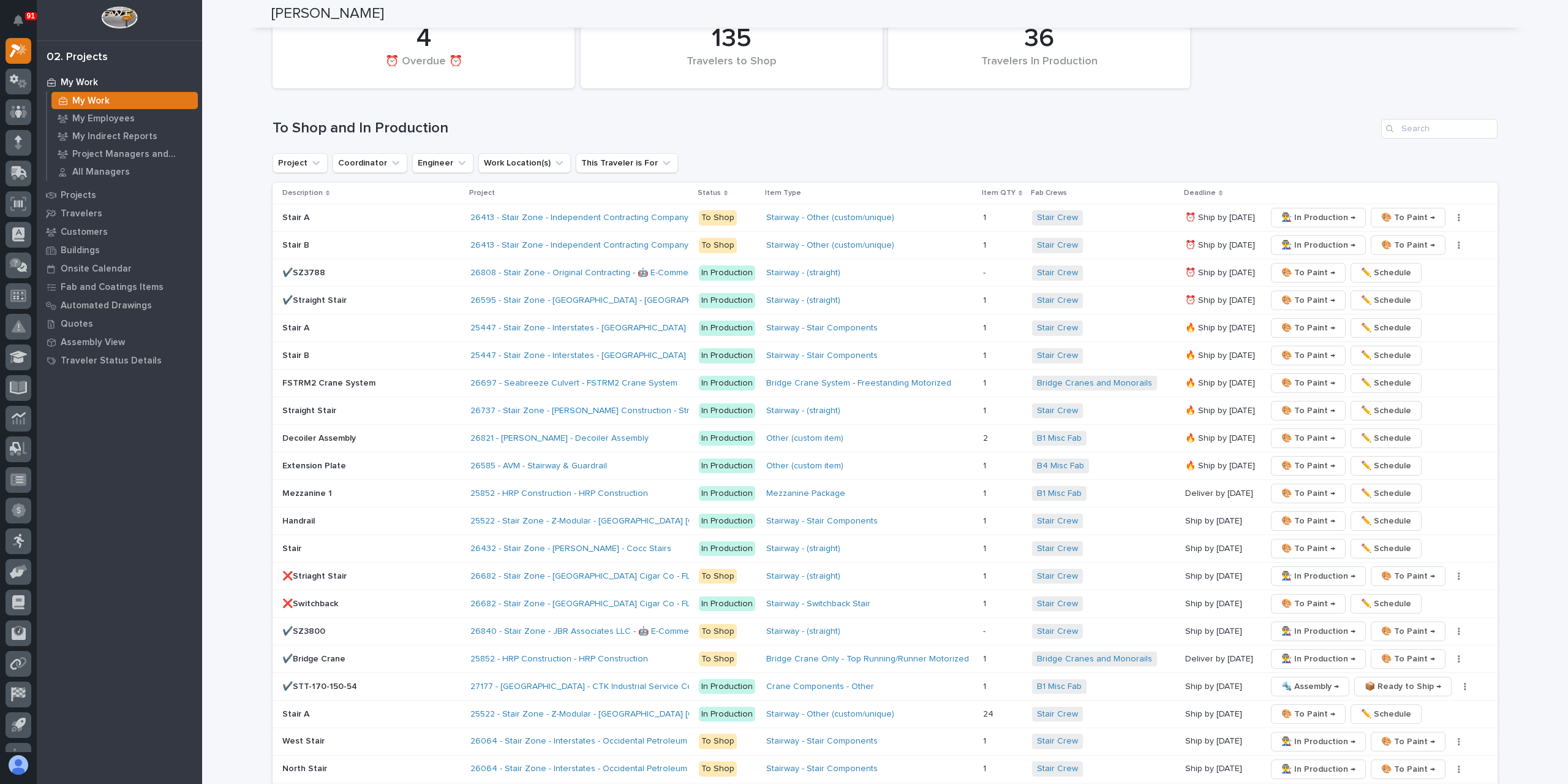
click at [303, 323] on p "Stair A" at bounding box center [371, 328] width 178 height 10
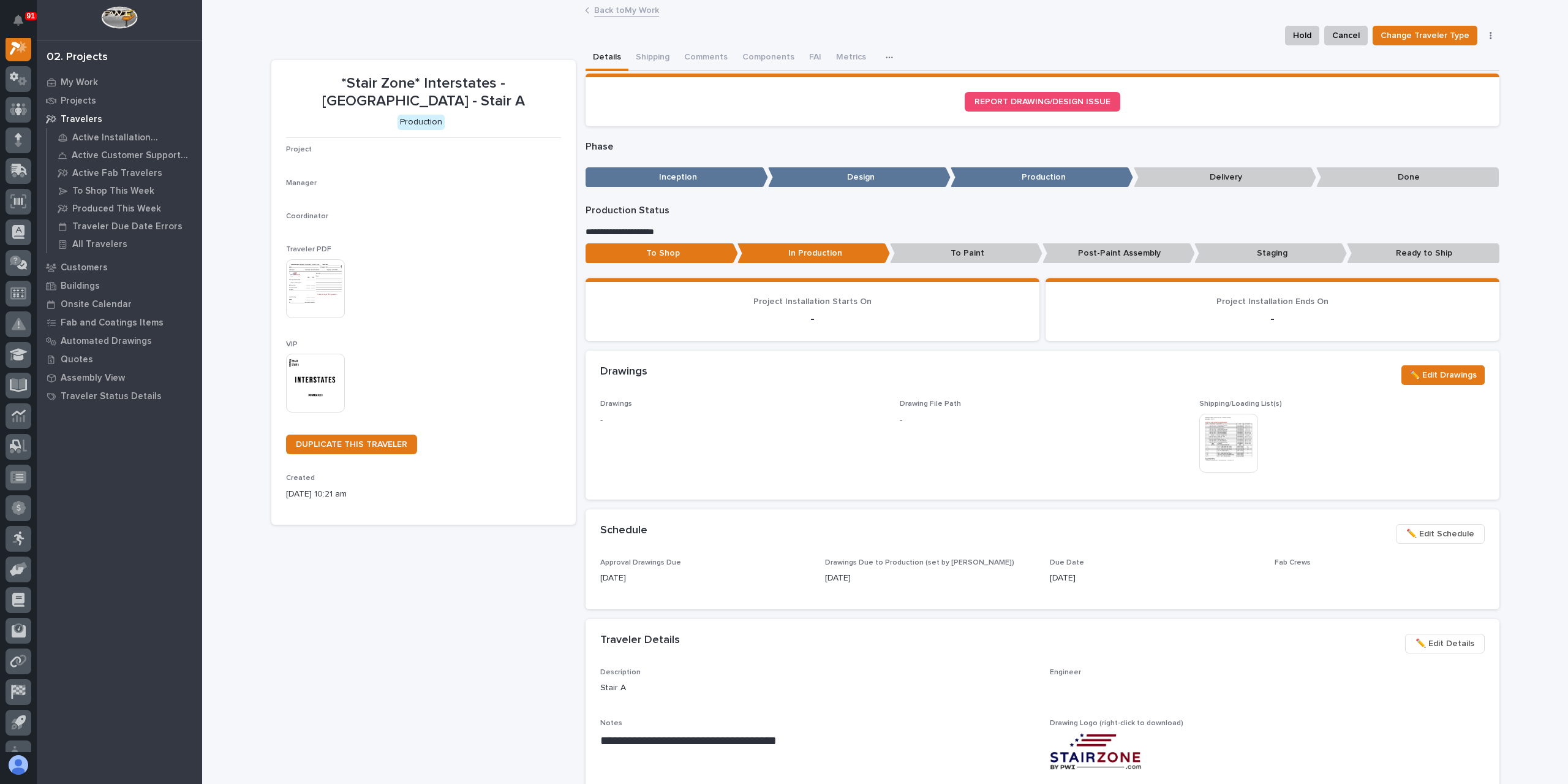
scroll to position [31, 0]
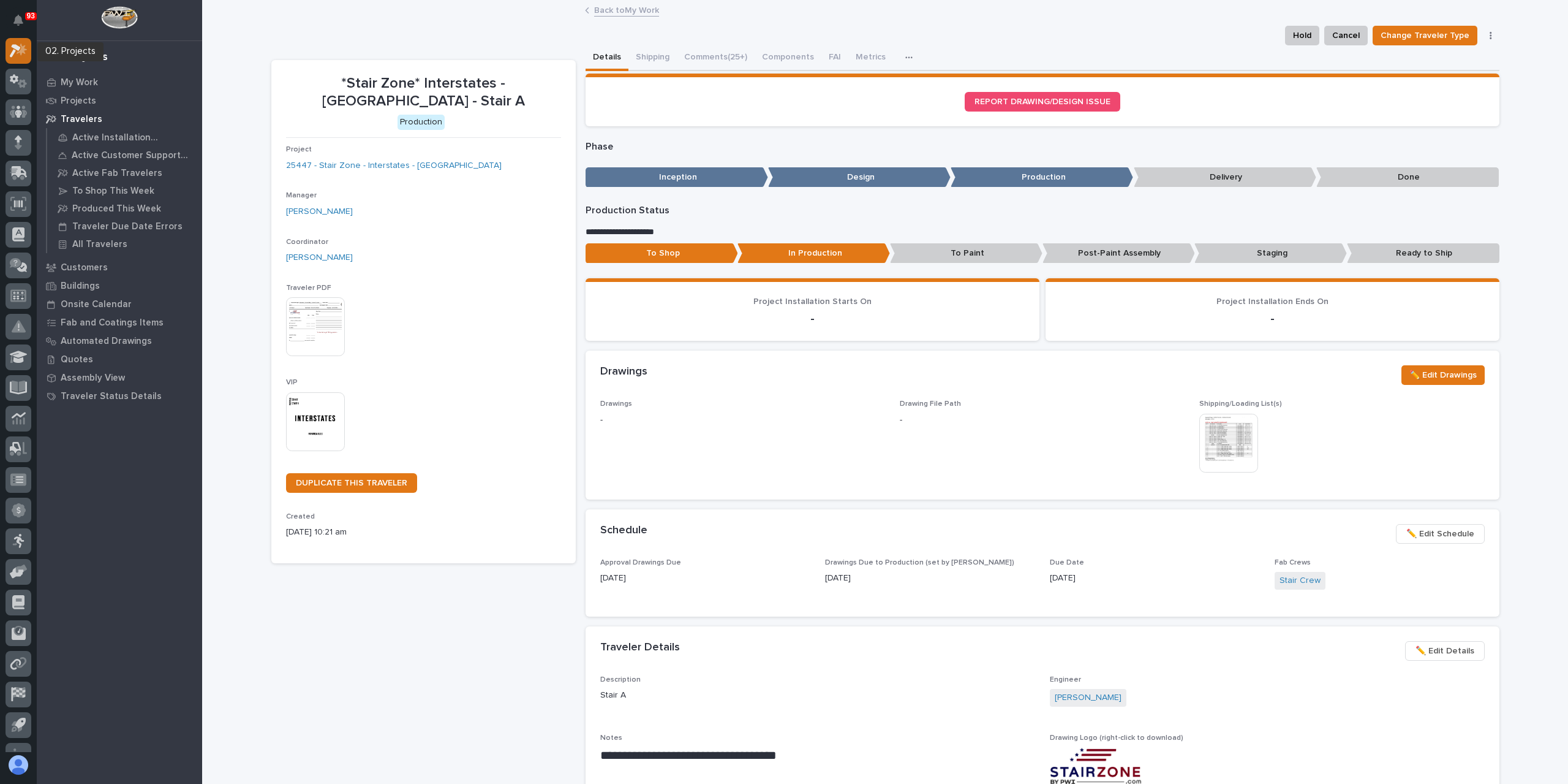
click at [17, 43] on icon at bounding box center [19, 50] width 18 height 14
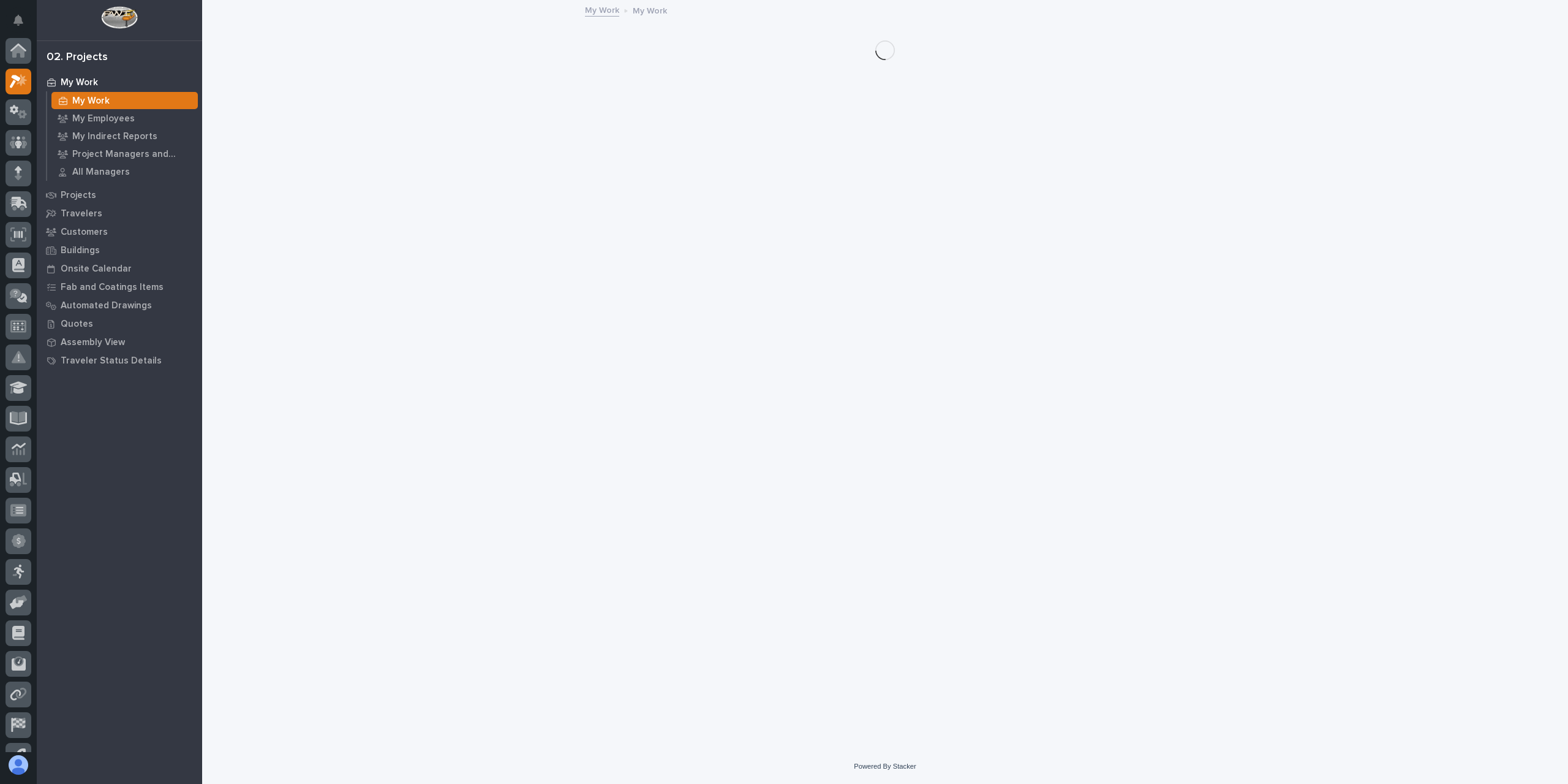
scroll to position [31, 0]
